Goal: Check status: Check status

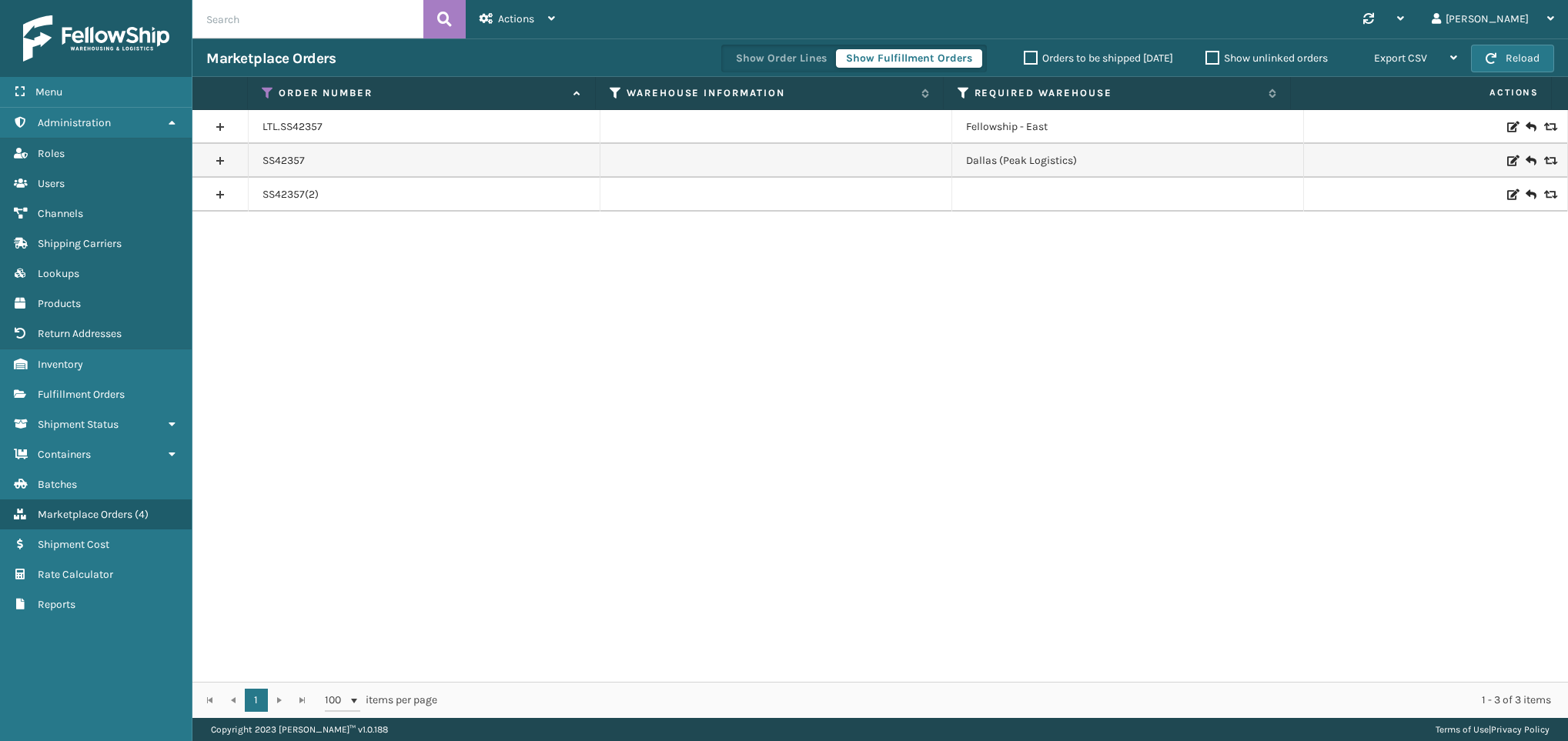
click at [264, 90] on icon at bounding box center [268, 93] width 12 height 14
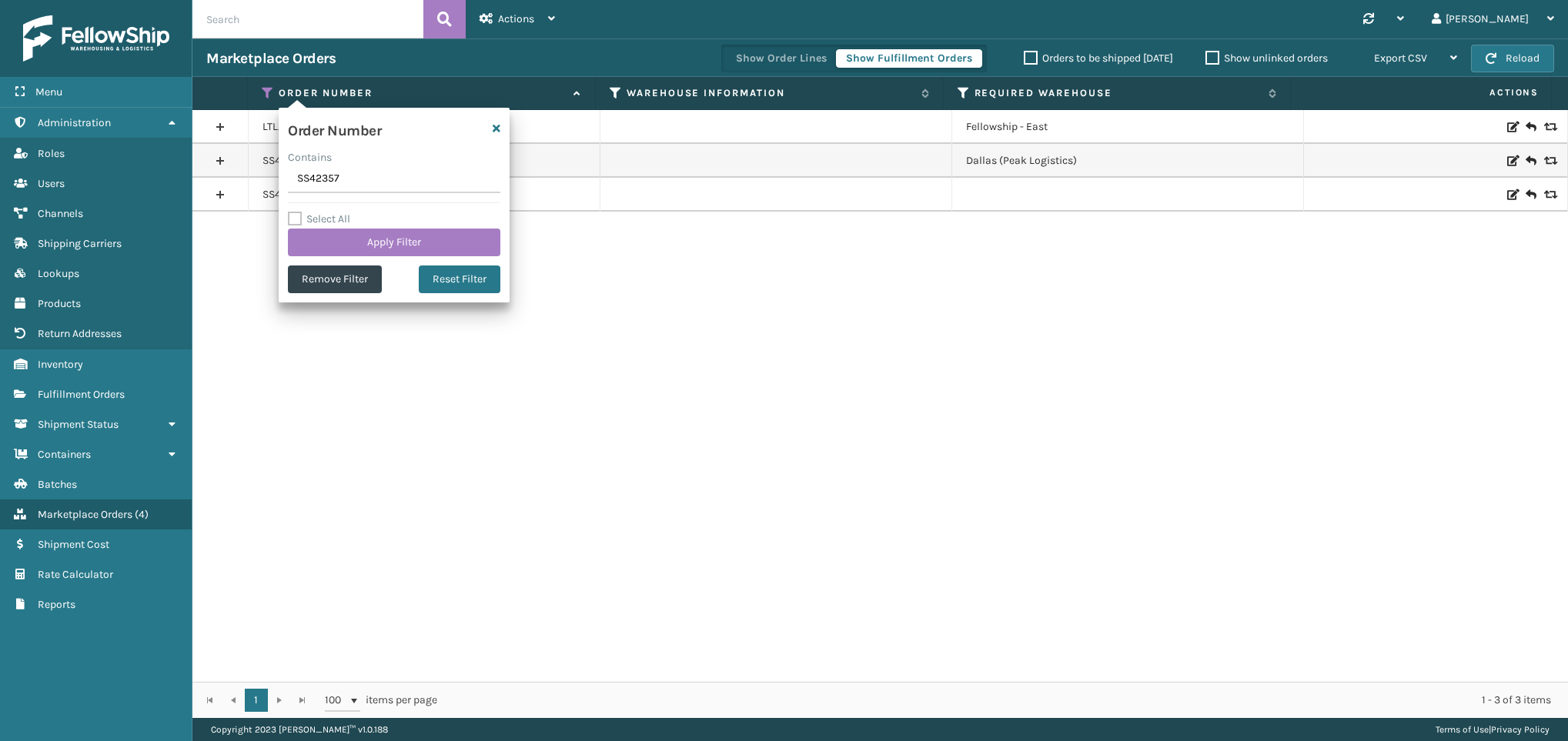
click at [352, 178] on input "SS42357" at bounding box center [394, 179] width 213 height 28
drag, startPoint x: 352, startPoint y: 178, endPoint x: 286, endPoint y: 180, distance: 66.0
click at [286, 180] on div "Order Number Contains SS42357 Select All Apply Filter Remove Filter Reset Filter" at bounding box center [394, 205] width 231 height 195
click at [423, 326] on div "LTL.SS42357 Fellowship - East SS42357 [GEOGRAPHIC_DATA] (Peak Logistics) SS4235…" at bounding box center [880, 395] width 1376 height 572
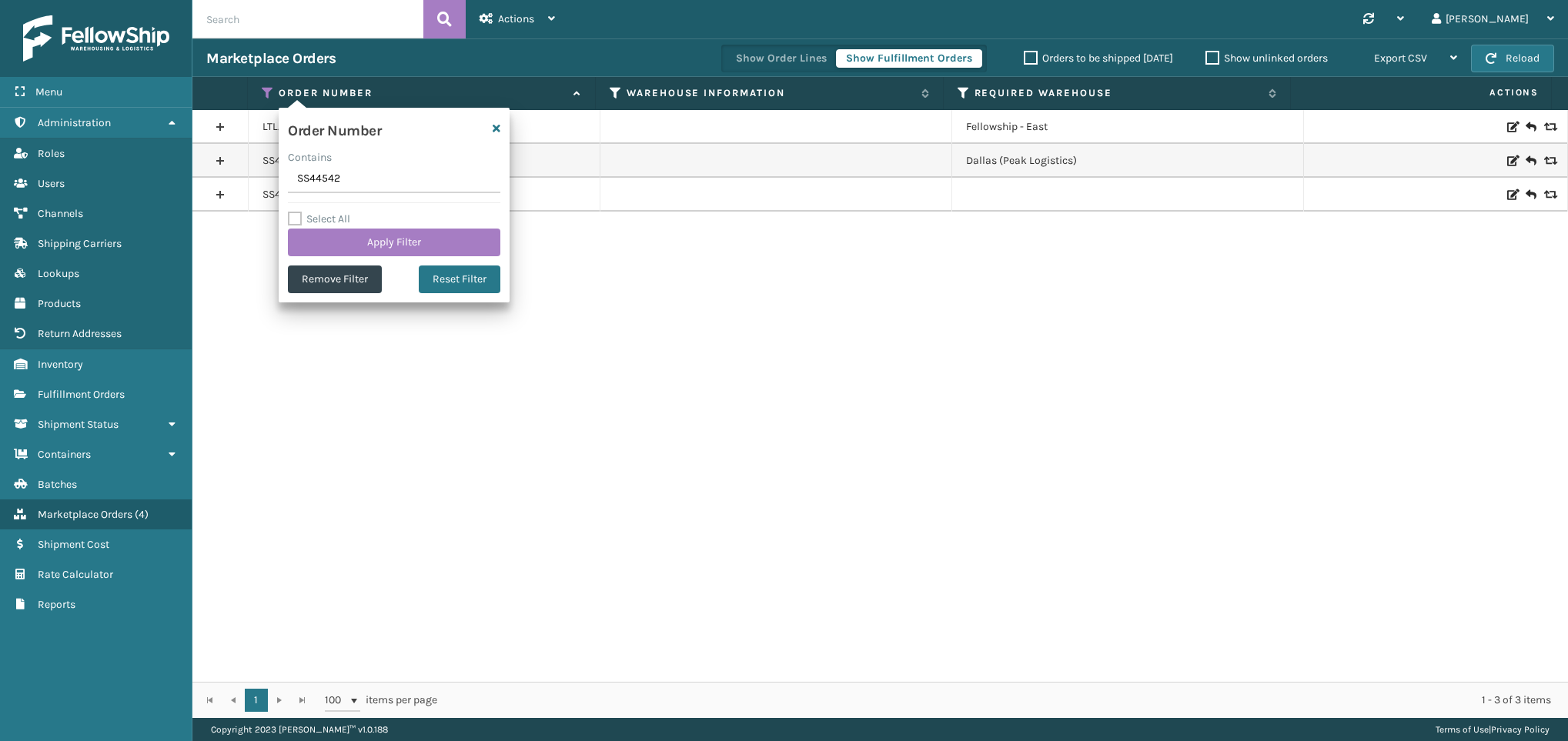
click at [423, 326] on div "LTL.SS42357 Fellowship - East SS42357 [GEOGRAPHIC_DATA] (Peak Logistics) SS4235…" at bounding box center [880, 395] width 1376 height 572
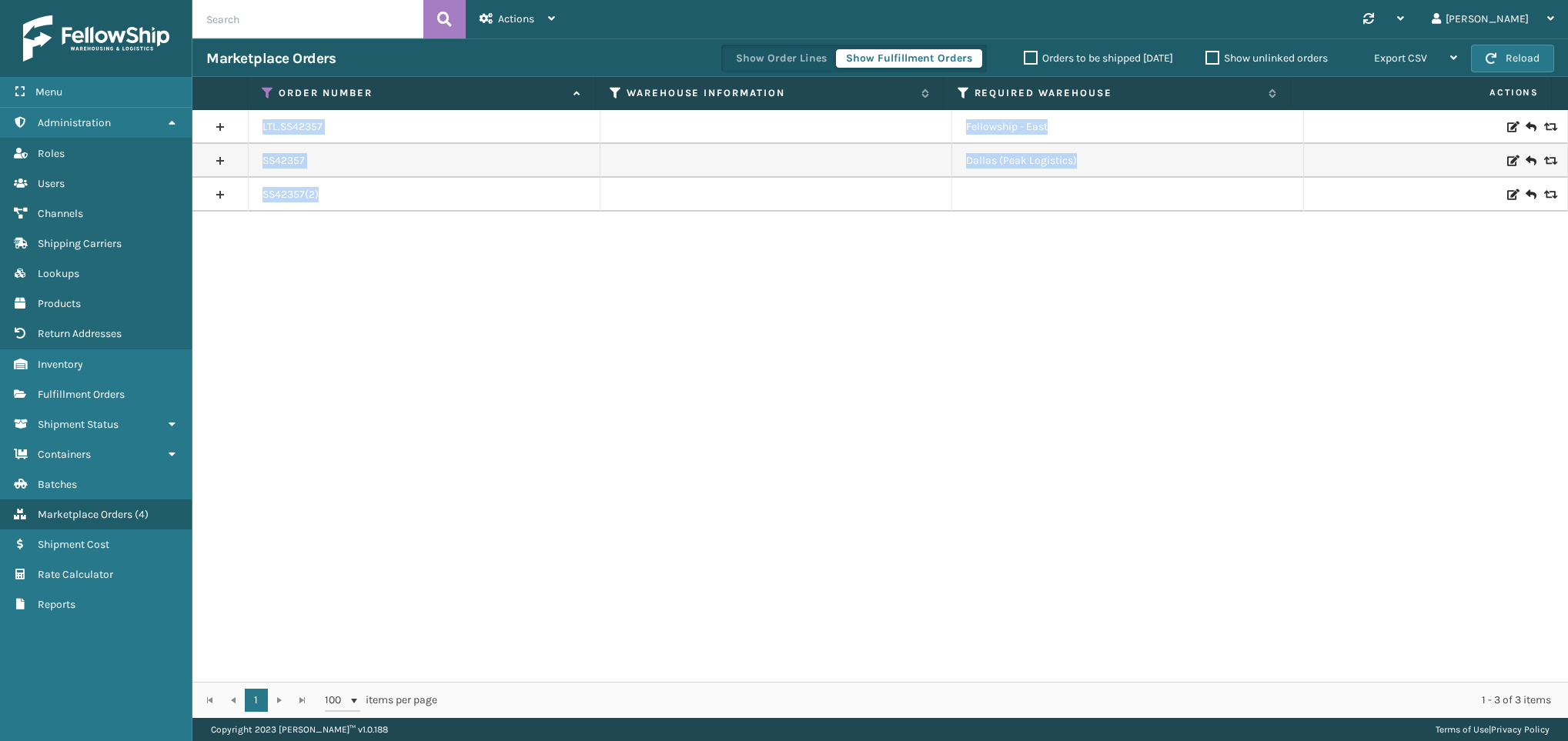
click at [301, 317] on div "LTL.SS42357 Fellowship - East SS42357 [GEOGRAPHIC_DATA] (Peak Logistics) SS4235…" at bounding box center [880, 395] width 1376 height 572
click at [264, 86] on icon at bounding box center [268, 93] width 12 height 14
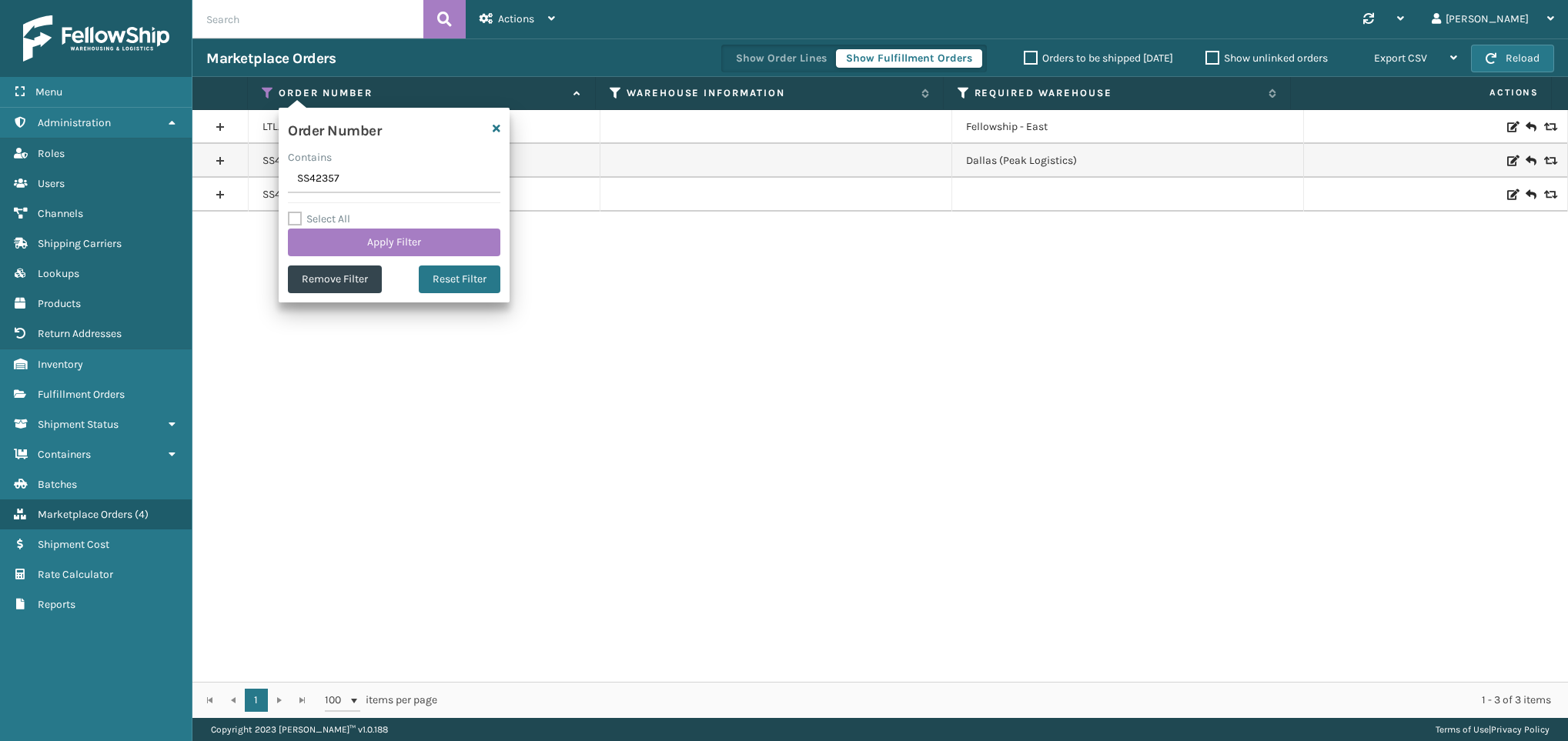
drag, startPoint x: 345, startPoint y: 188, endPoint x: 287, endPoint y: 188, distance: 58.0
click at [288, 188] on input "SS42357" at bounding box center [394, 179] width 213 height 28
type input "SS44542"
click at [387, 235] on button "Apply Filter" at bounding box center [394, 242] width 213 height 28
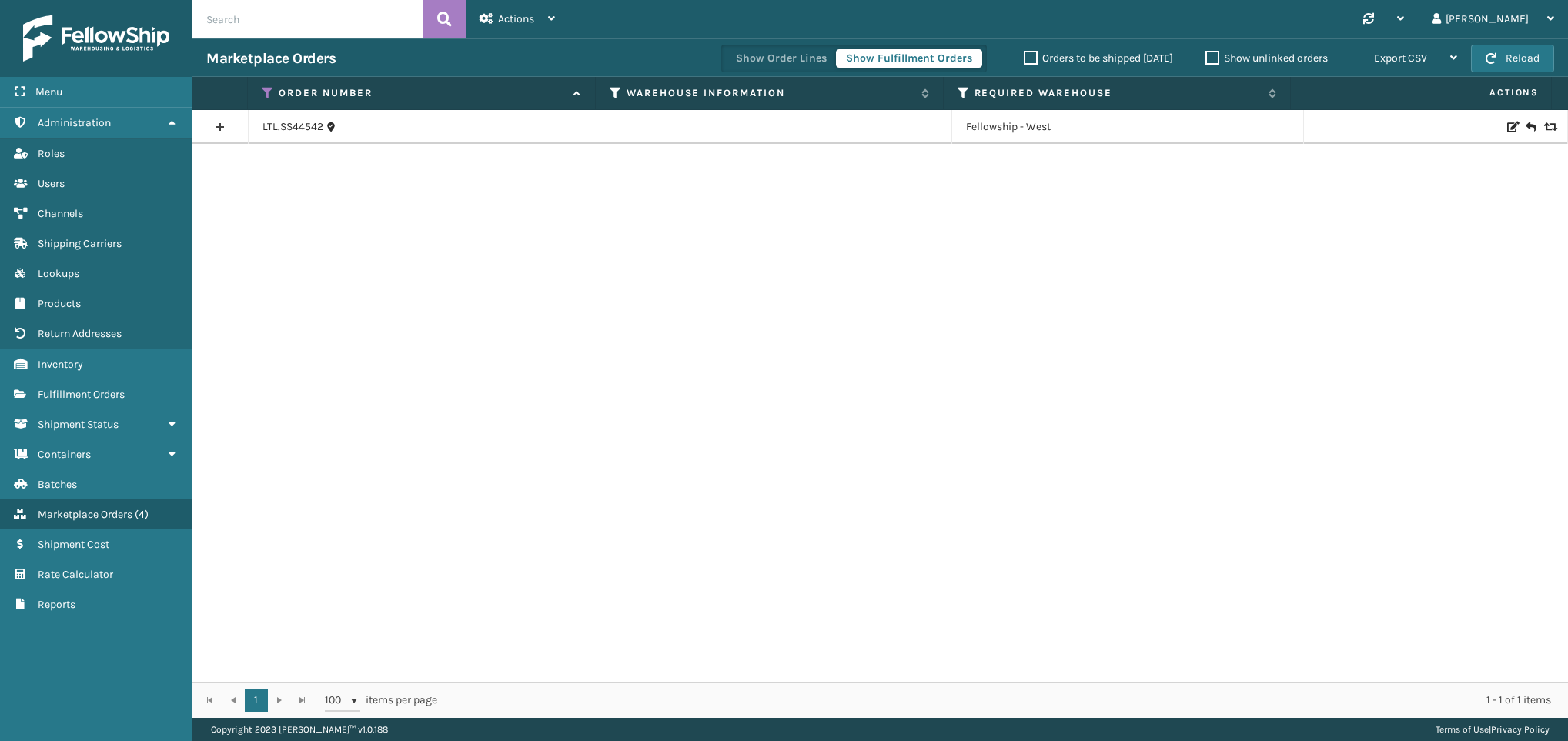
click at [213, 125] on link at bounding box center [221, 127] width 55 height 24
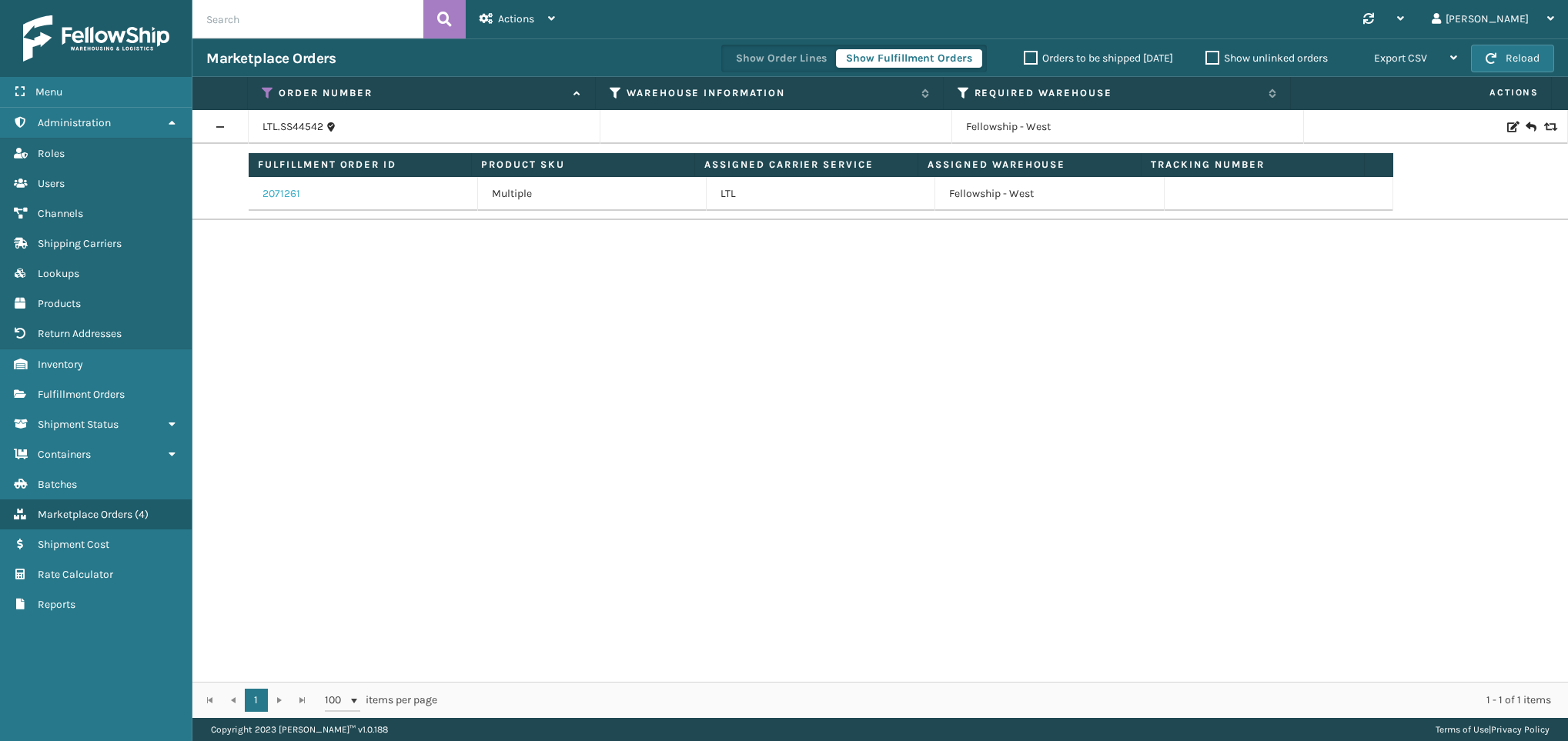
click at [289, 192] on link "2071261" at bounding box center [282, 194] width 38 height 16
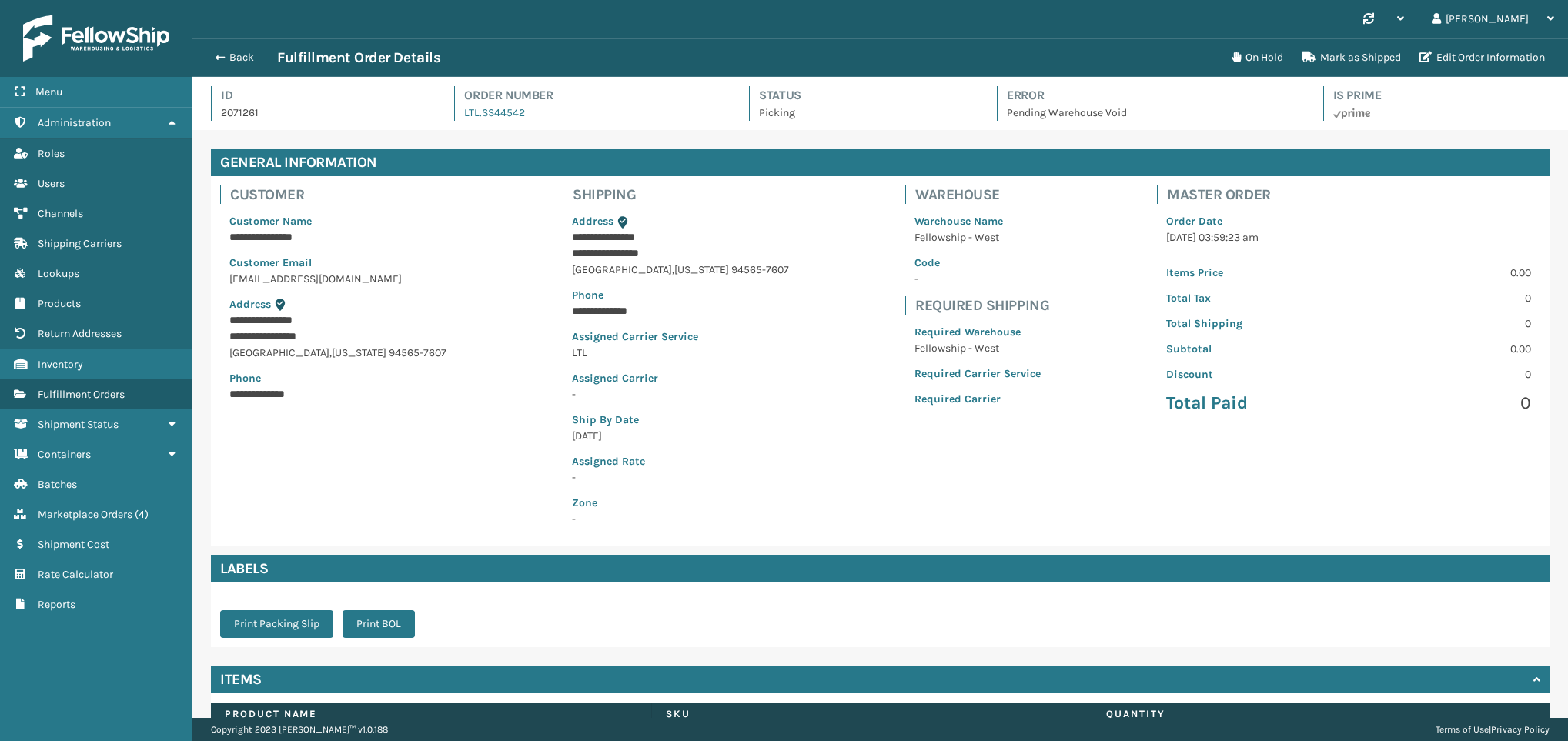
scroll to position [37, 1377]
click at [1272, 61] on button "On Hold" at bounding box center [1258, 58] width 70 height 31
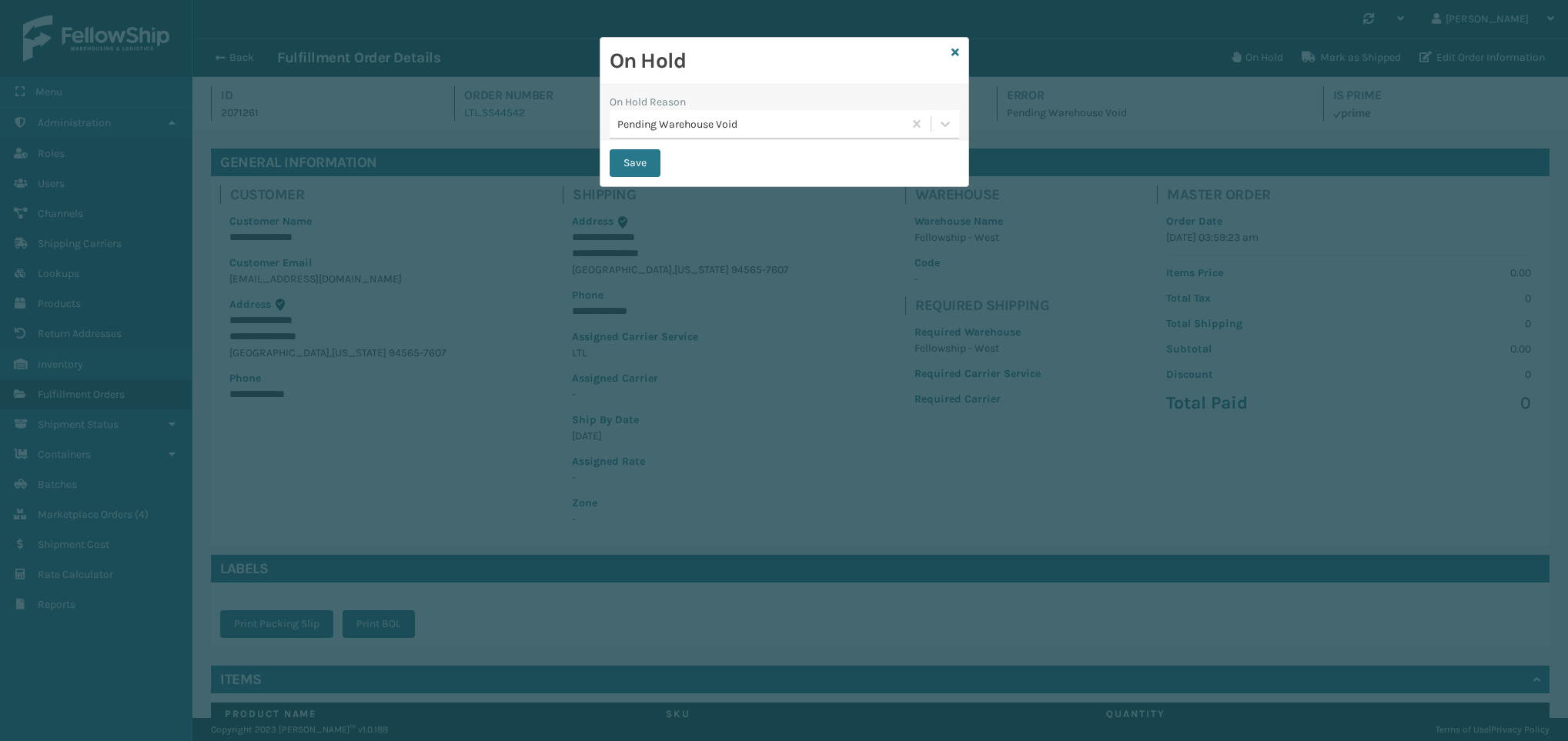
click at [810, 123] on div "Pending Warehouse Void" at bounding box center [761, 124] width 287 height 16
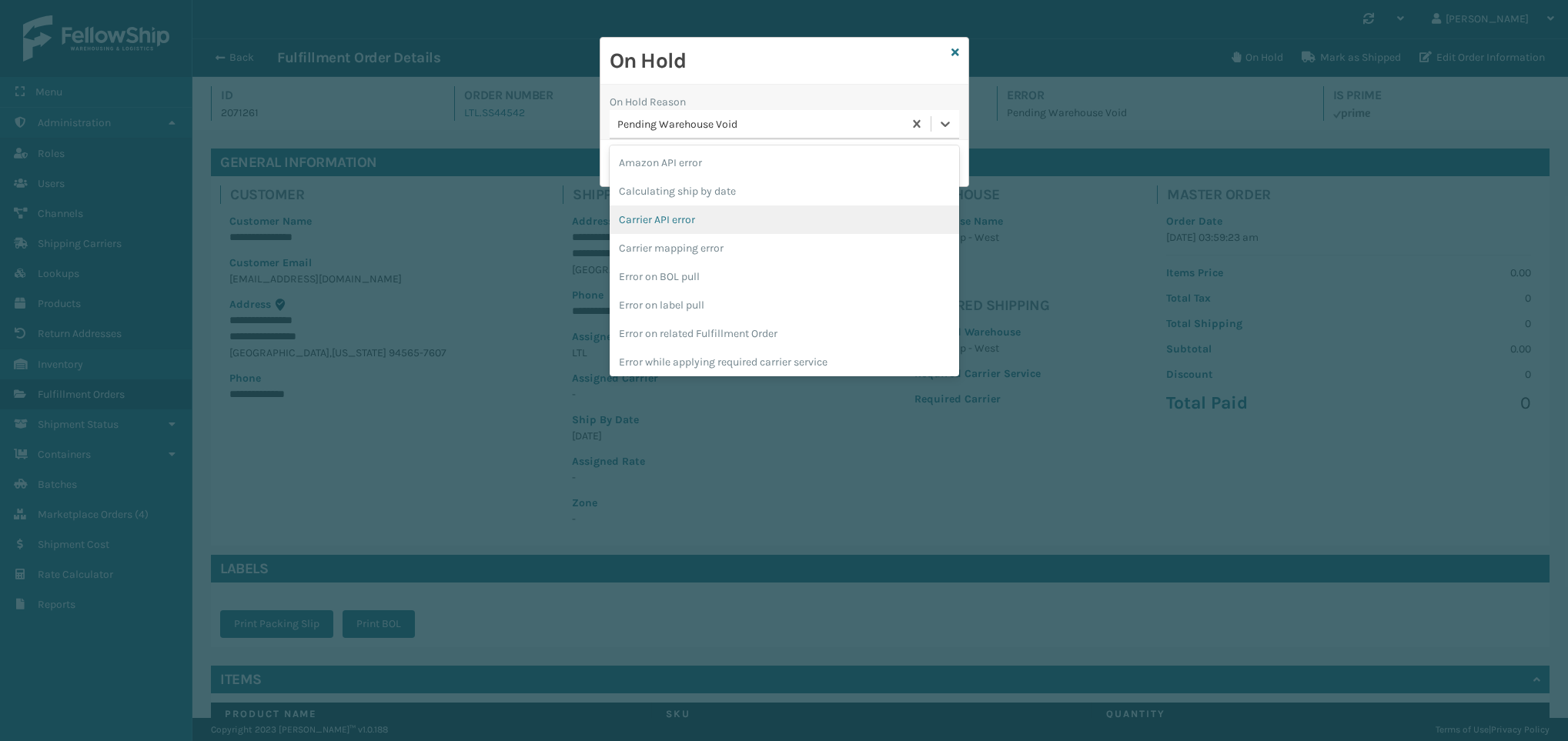
scroll to position [430, 0]
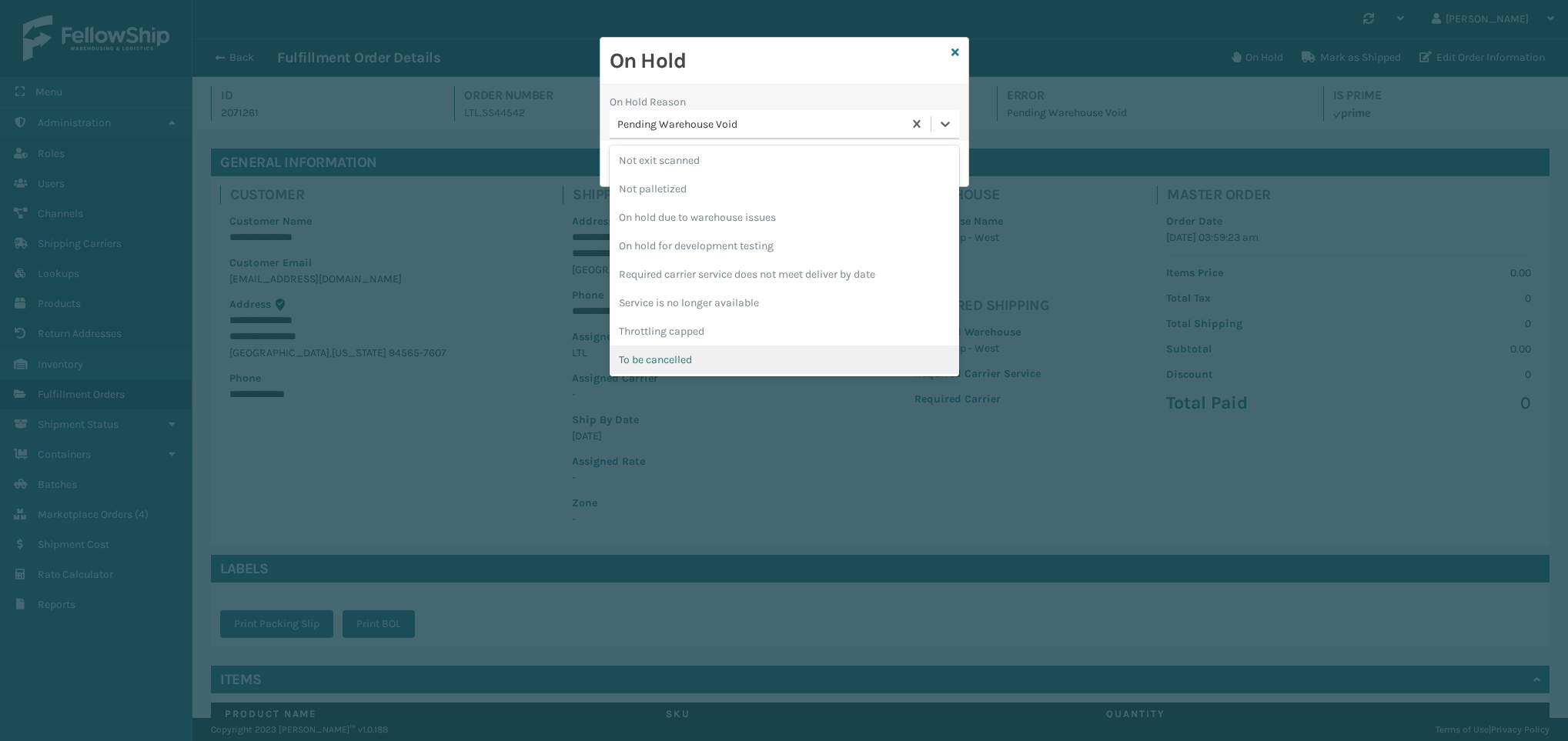
click at [746, 370] on div "To be cancelled" at bounding box center [784, 360] width 349 height 29
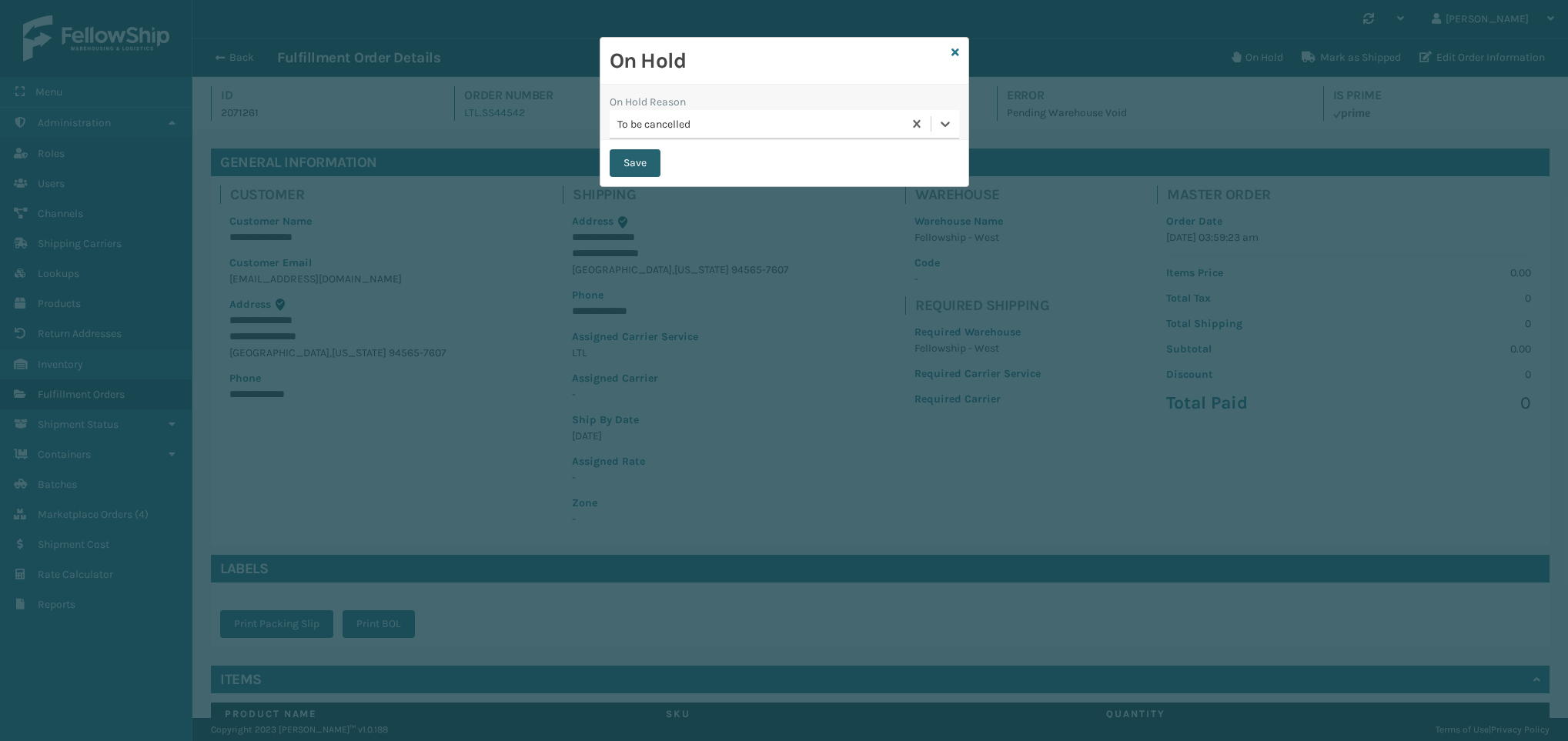
click at [637, 164] on button "Save" at bounding box center [635, 163] width 51 height 28
